Goal: Task Accomplishment & Management: Use online tool/utility

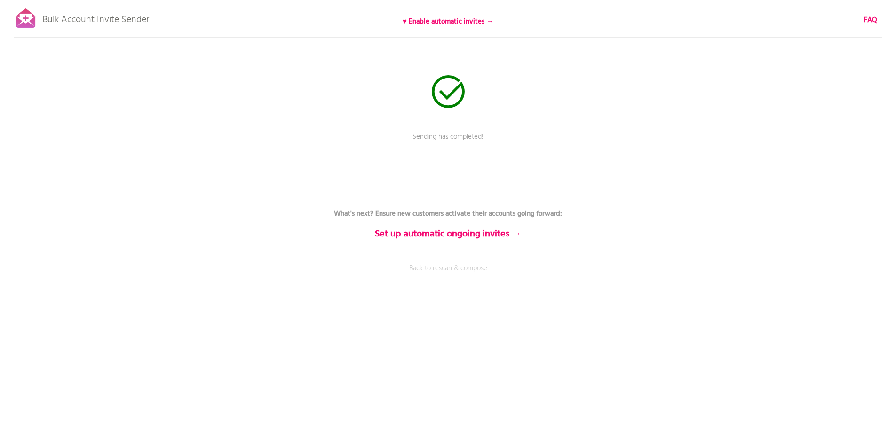
click at [442, 265] on link "Back to rescan & compose" at bounding box center [448, 275] width 282 height 24
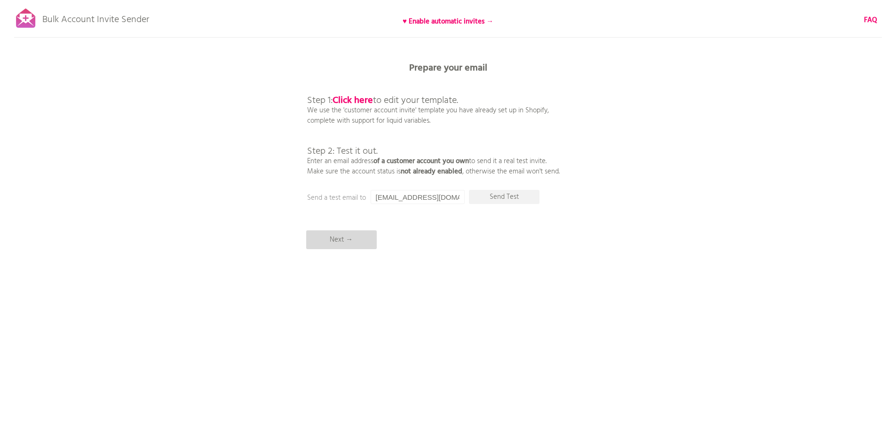
click at [335, 240] on p "Next →" at bounding box center [341, 239] width 71 height 19
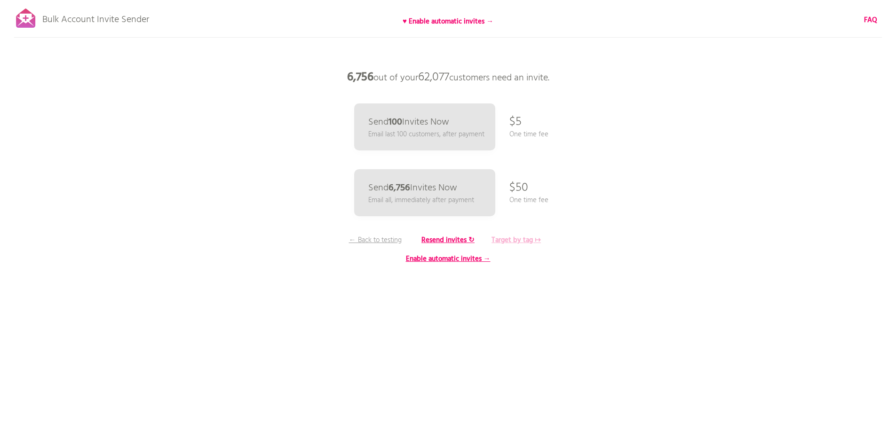
click at [514, 239] on b "Target by tag ↦" at bounding box center [515, 240] width 49 height 11
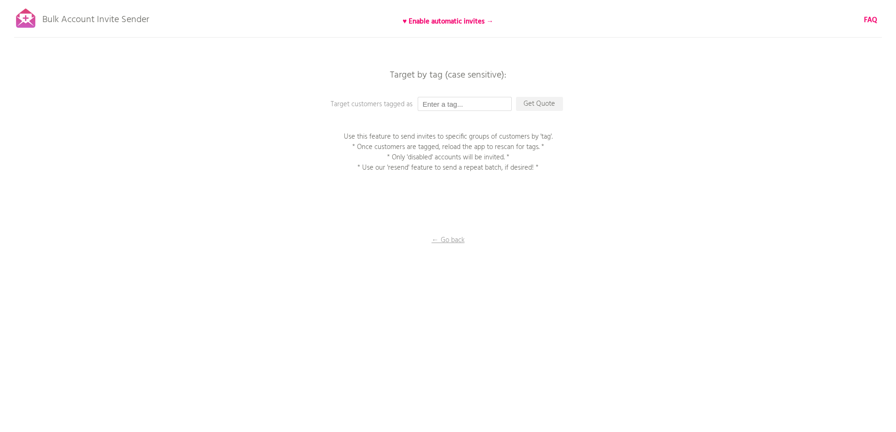
click at [445, 101] on input "text" at bounding box center [465, 104] width 94 height 14
type input "P1EE"
click at [542, 108] on p "Get Quote" at bounding box center [539, 104] width 47 height 14
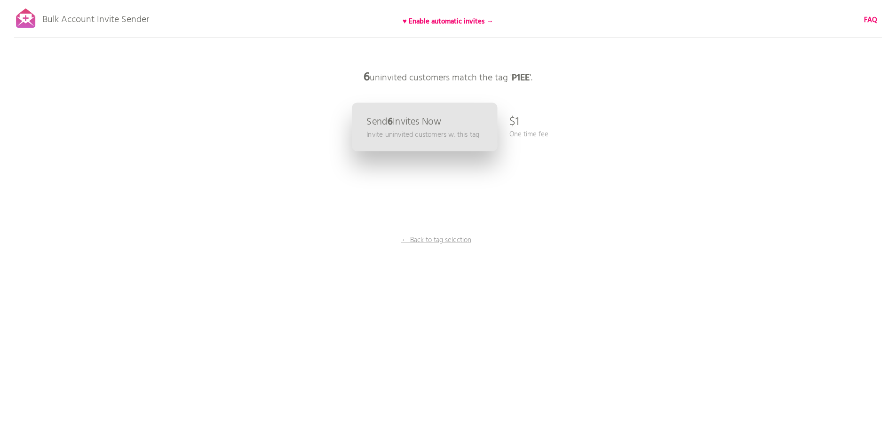
click at [412, 124] on p "Send 6 Invites Now" at bounding box center [403, 122] width 75 height 10
